Goal: Navigation & Orientation: Find specific page/section

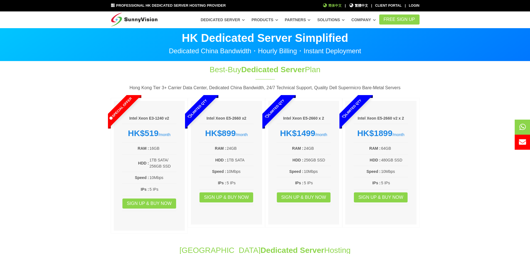
click at [337, 7] on span "简体中文" at bounding box center [332, 5] width 19 height 5
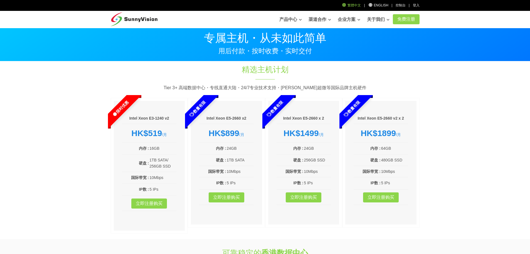
click at [356, 7] on link "繁體中文" at bounding box center [351, 5] width 19 height 4
